Goal: Obtain resource: Download file/media

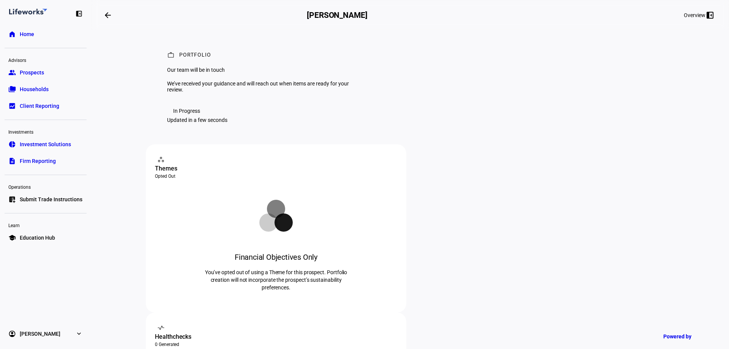
scroll to position [33, 0]
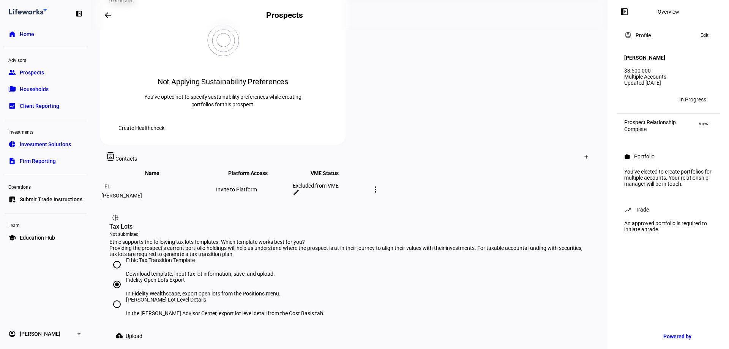
scroll to position [344, 0]
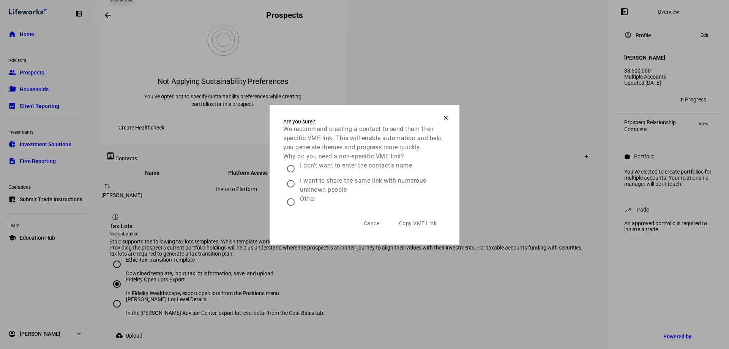
click at [445, 114] on mat-icon "clear" at bounding box center [445, 117] width 7 height 7
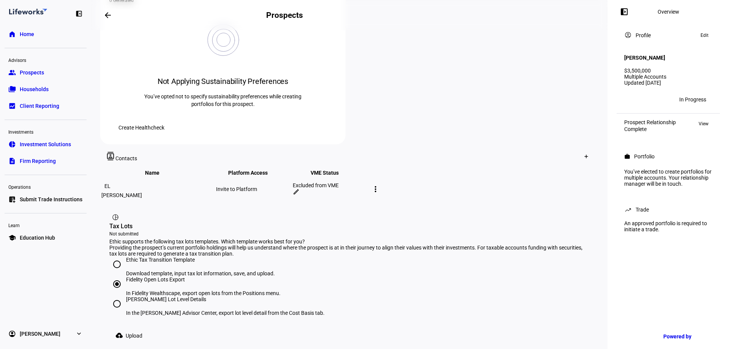
click at [397, 183] on div "more_vert" at bounding box center [383, 189] width 28 height 12
click at [380, 185] on mat-icon "more_vert" at bounding box center [375, 189] width 9 height 9
click at [135, 245] on div at bounding box center [364, 174] width 729 height 349
click at [120, 257] on input "Ethic Tax Transition Template Download template, input tax lot information, sav…" at bounding box center [116, 264] width 15 height 15
radio input "true"
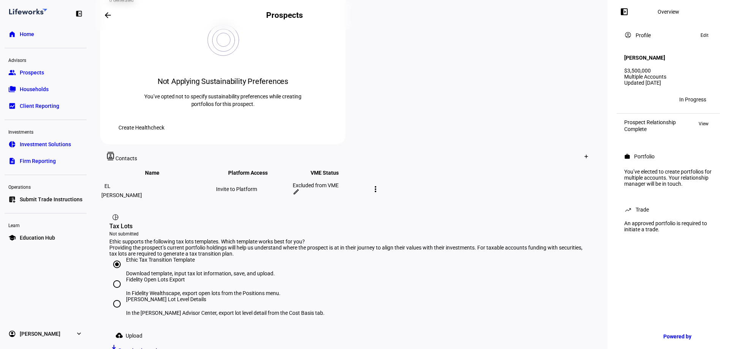
click at [164, 347] on span "Download template" at bounding box center [141, 350] width 46 height 6
